Goal: Transaction & Acquisition: Obtain resource

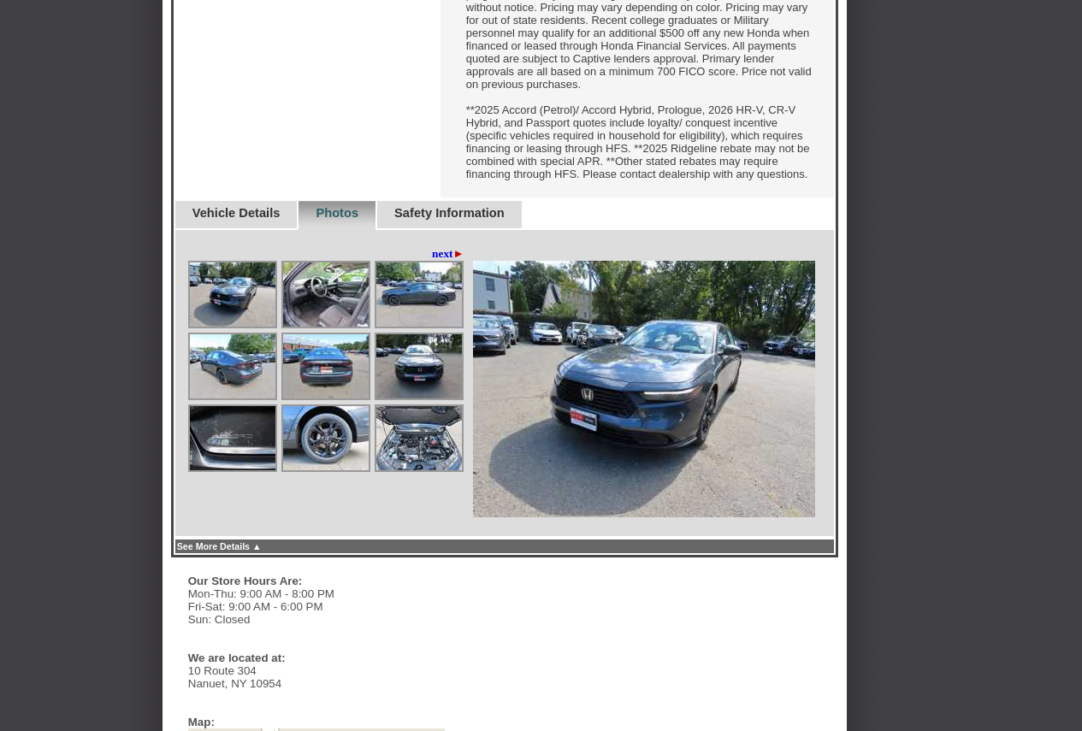
scroll to position [923, 0]
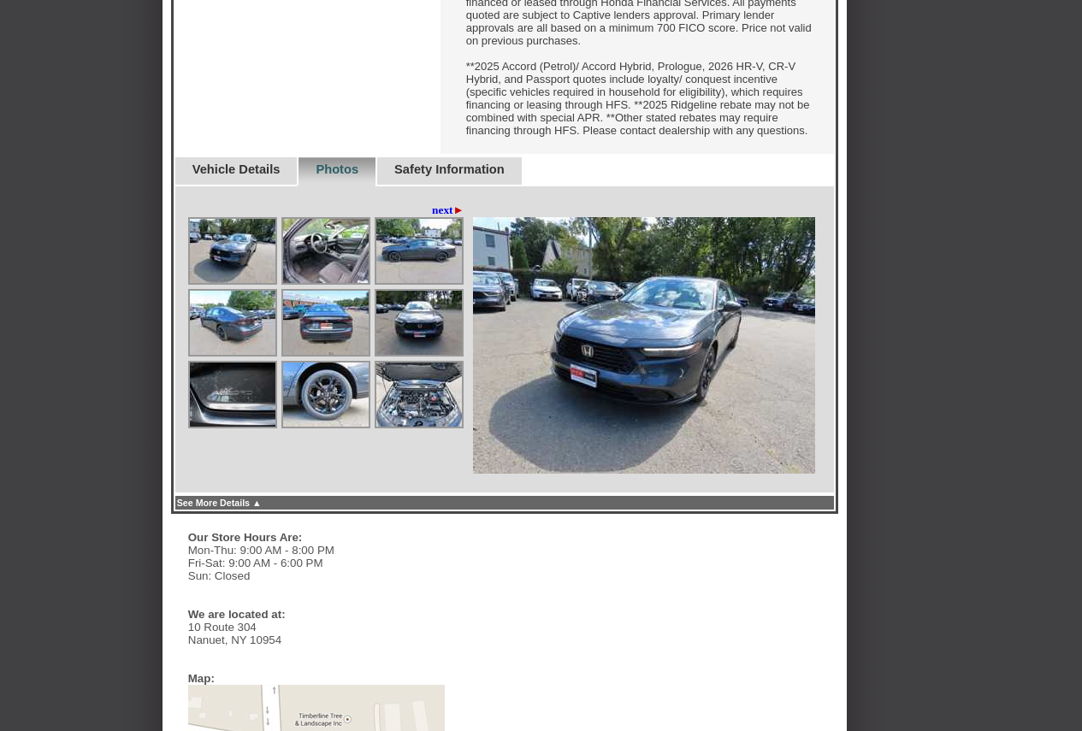
click at [328, 283] on img at bounding box center [326, 251] width 86 height 64
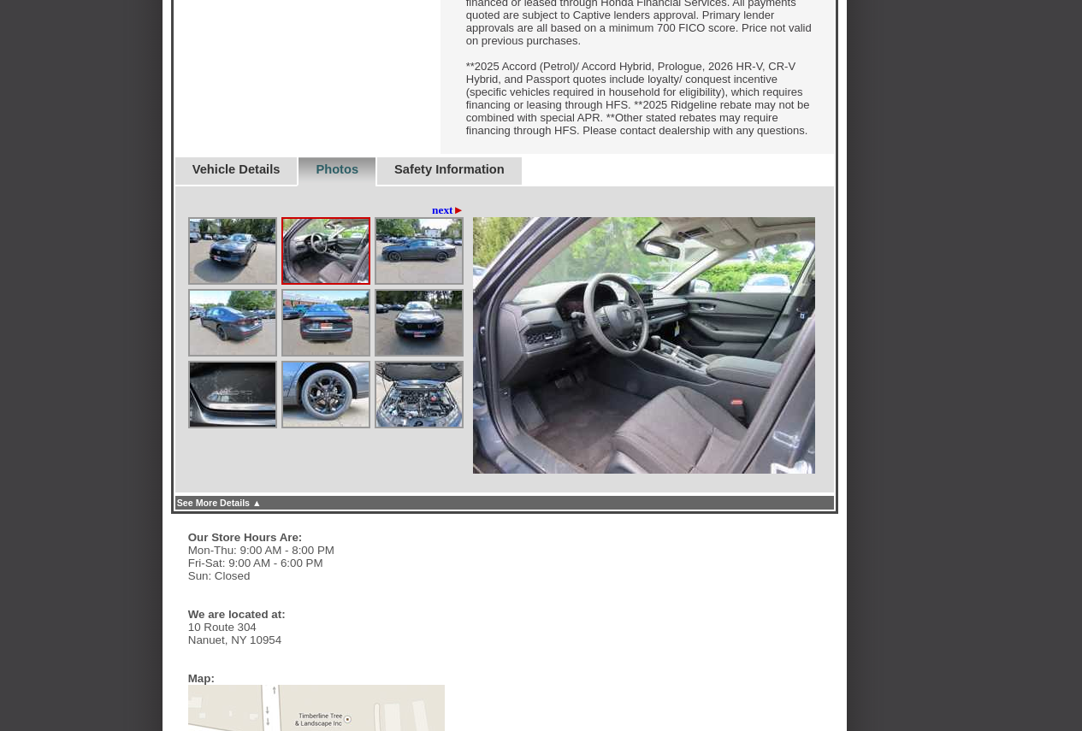
click at [329, 283] on img at bounding box center [326, 251] width 86 height 64
click at [317, 283] on img at bounding box center [326, 251] width 86 height 64
click at [441, 217] on link "next ►" at bounding box center [448, 211] width 33 height 14
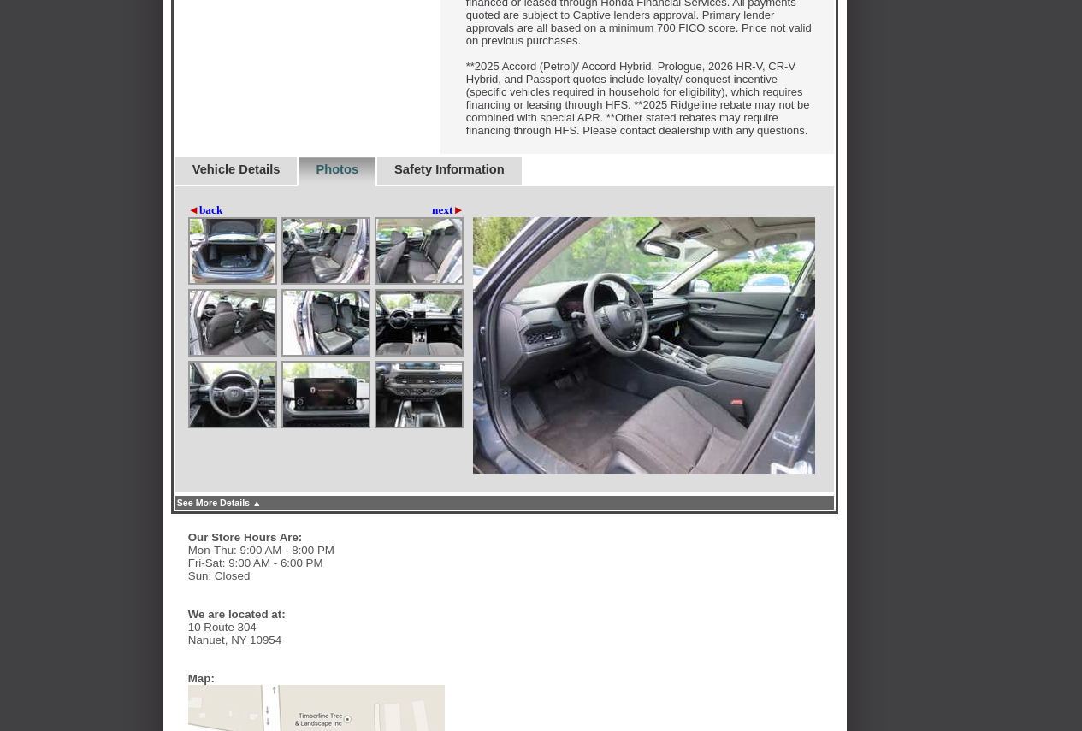
click at [419, 283] on img at bounding box center [419, 251] width 86 height 64
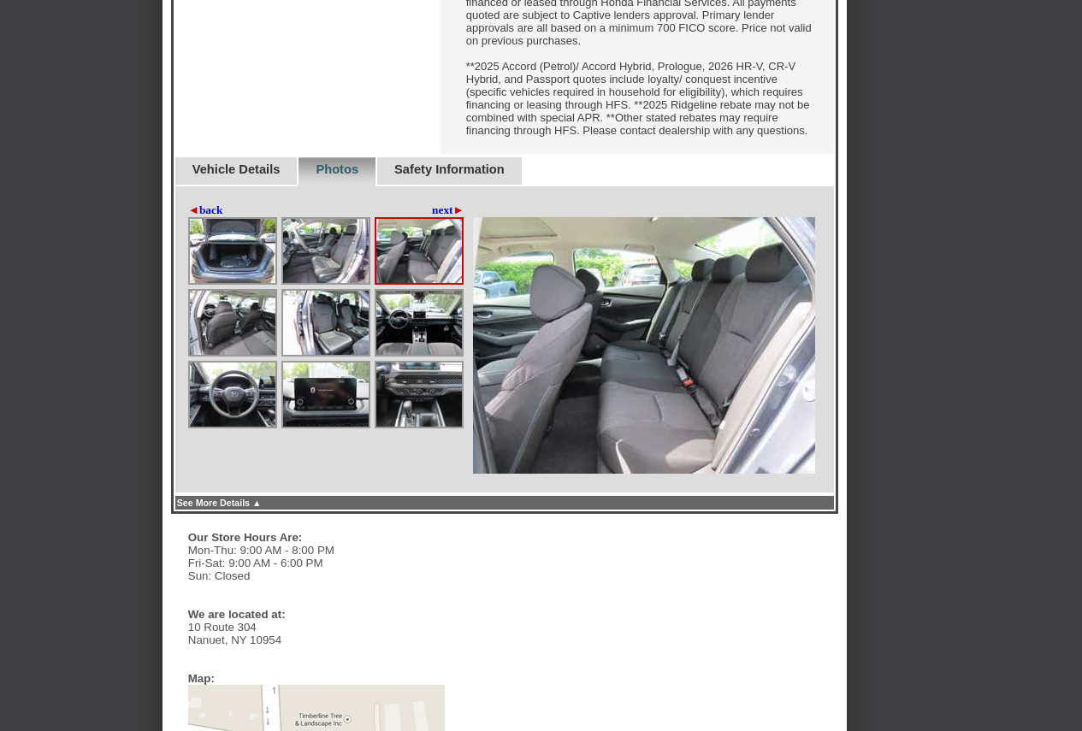
click at [419, 355] on img at bounding box center [419, 323] width 86 height 64
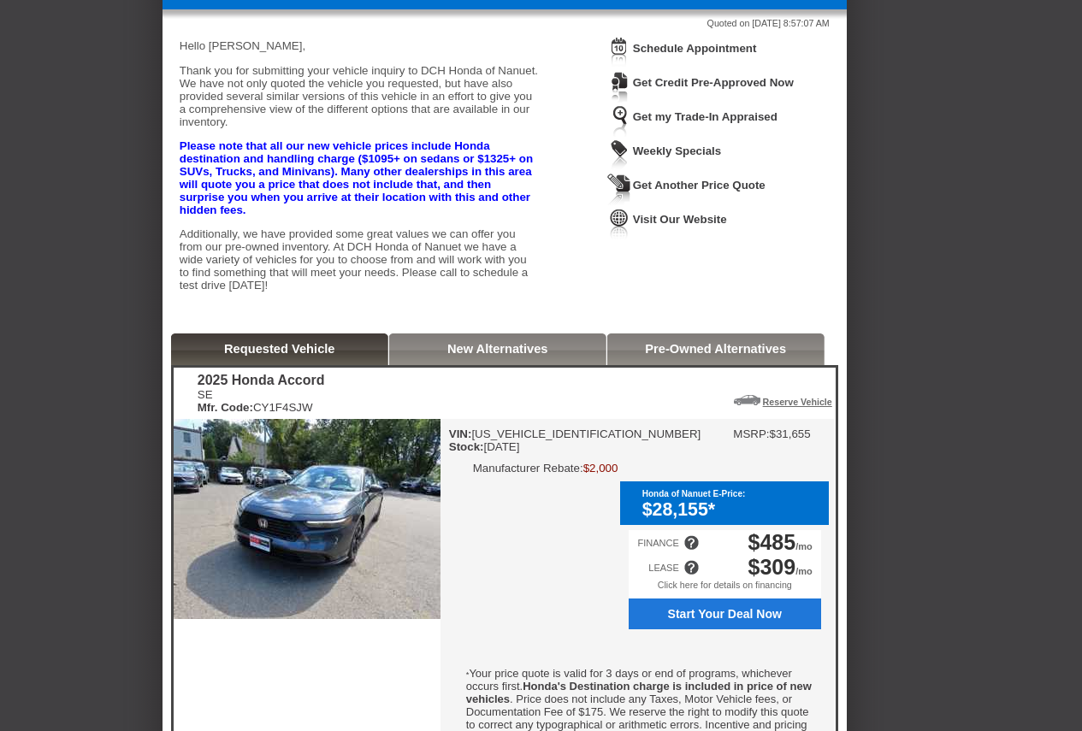
scroll to position [0, 0]
